Goal: Task Accomplishment & Management: Manage account settings

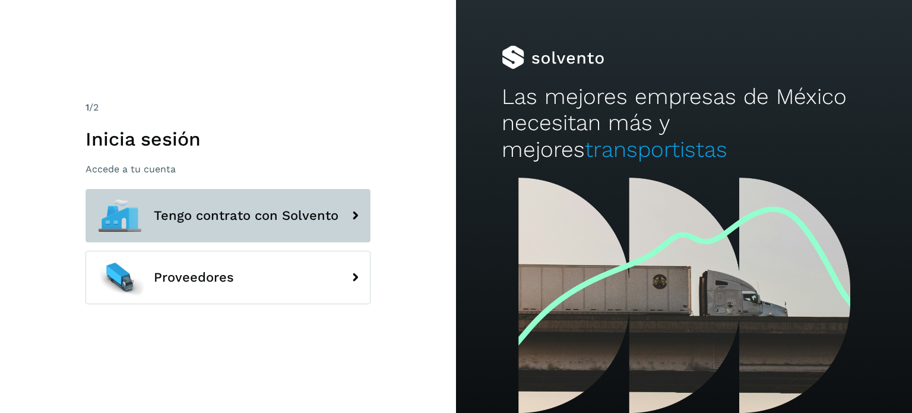
click at [252, 205] on button "Tengo contrato con Solvento" at bounding box center [227, 215] width 285 height 53
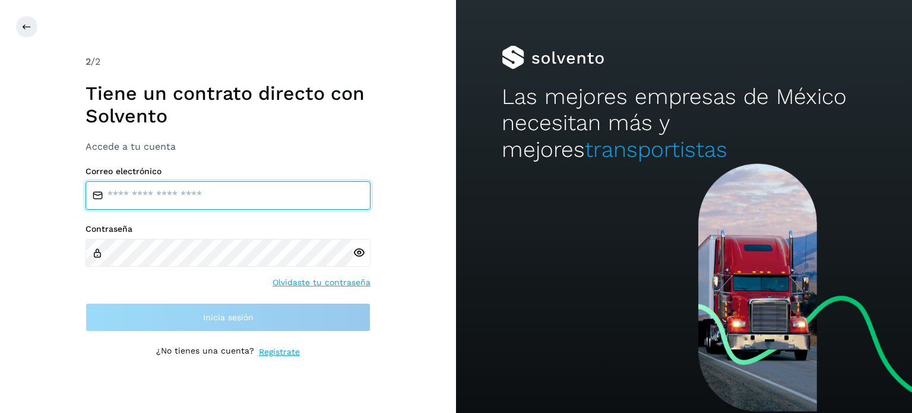
click at [204, 202] on input "email" at bounding box center [227, 195] width 285 height 28
type input "**********"
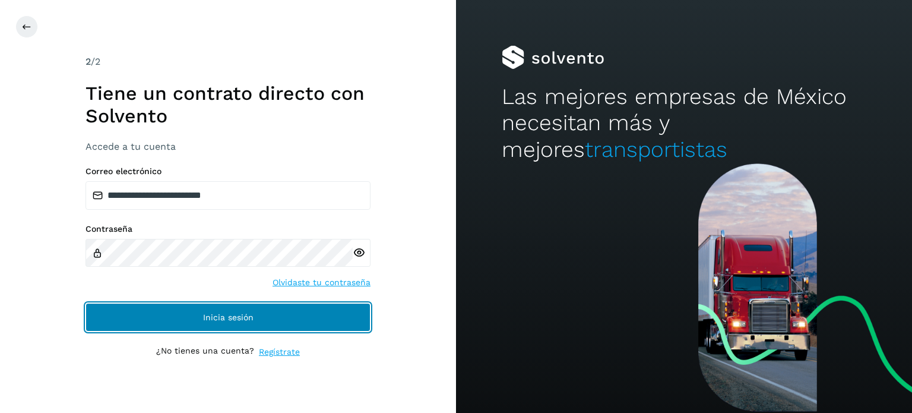
click at [216, 315] on span "Inicia sesión" at bounding box center [228, 317] width 50 height 8
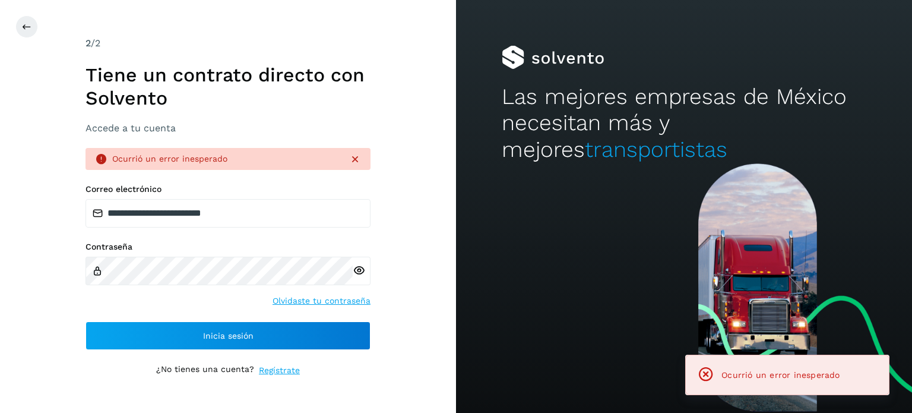
click at [357, 270] on icon at bounding box center [359, 270] width 12 height 12
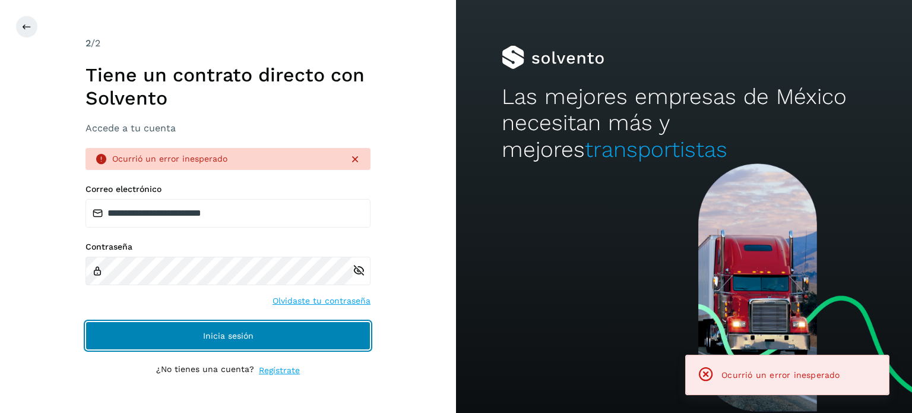
click at [251, 335] on span "Inicia sesión" at bounding box center [228, 335] width 50 height 8
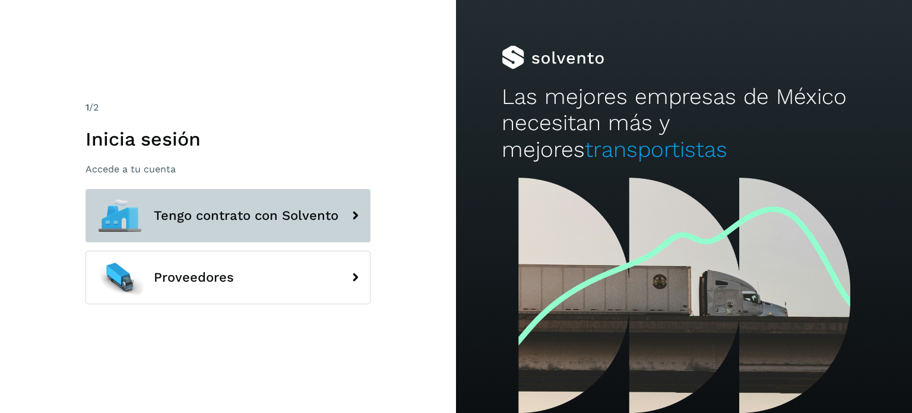
click at [266, 219] on span "Tengo contrato con Solvento" at bounding box center [246, 215] width 185 height 14
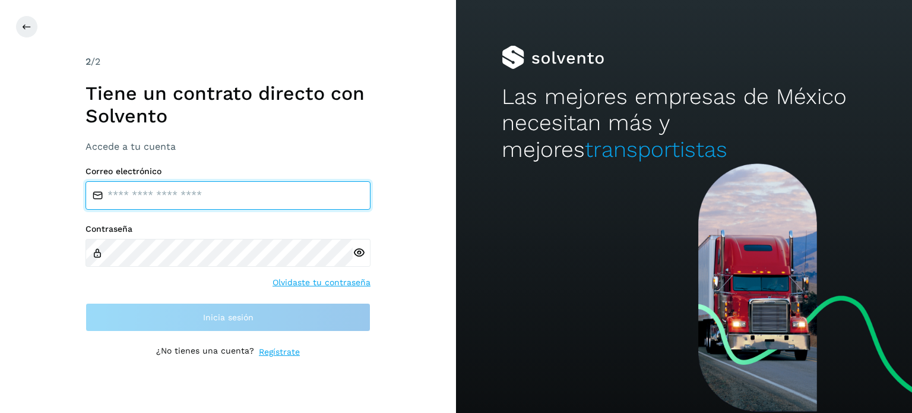
click at [267, 201] on input "email" at bounding box center [227, 195] width 285 height 28
type input "**********"
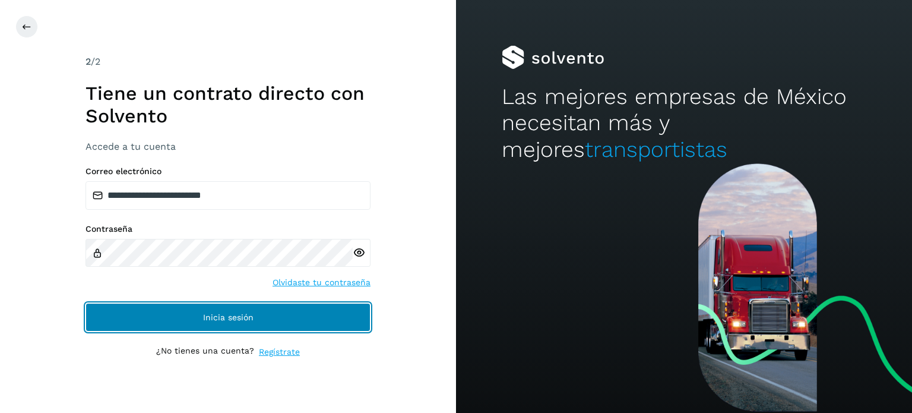
click at [227, 307] on button "Inicia sesión" at bounding box center [227, 317] width 285 height 28
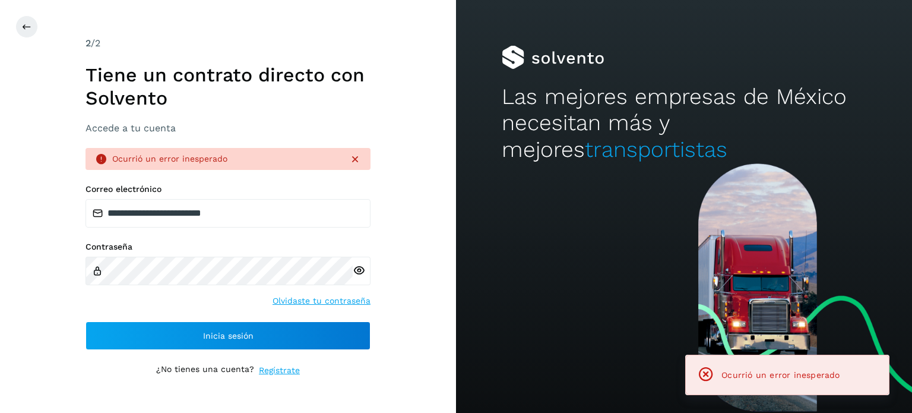
click at [357, 272] on icon at bounding box center [359, 270] width 12 height 12
